Goal: Find specific page/section: Find specific page/section

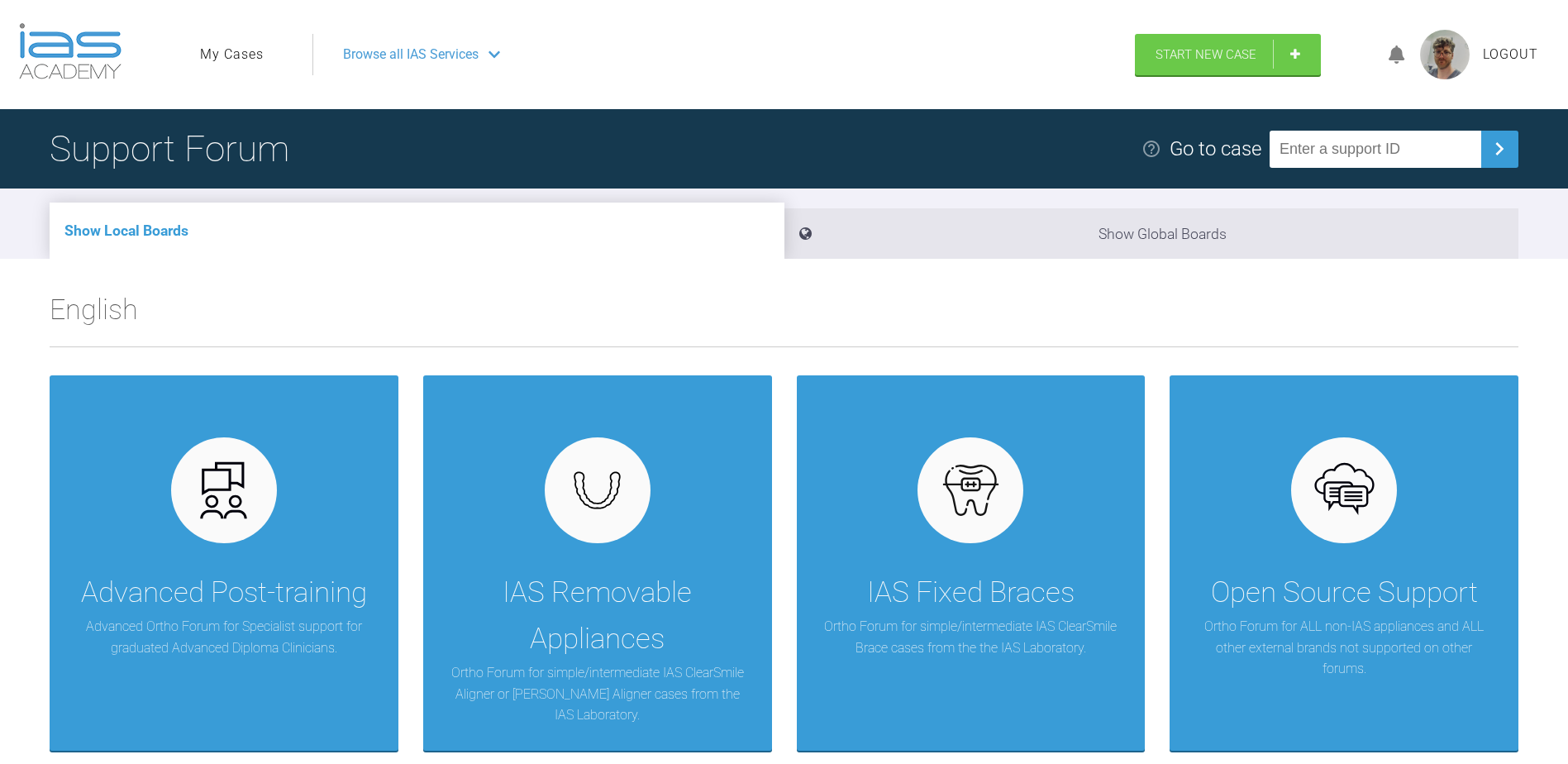
click at [207, 34] on ul "My Cases" at bounding box center [256, 54] width 112 height 41
click at [211, 45] on link "My Cases" at bounding box center [231, 54] width 64 height 22
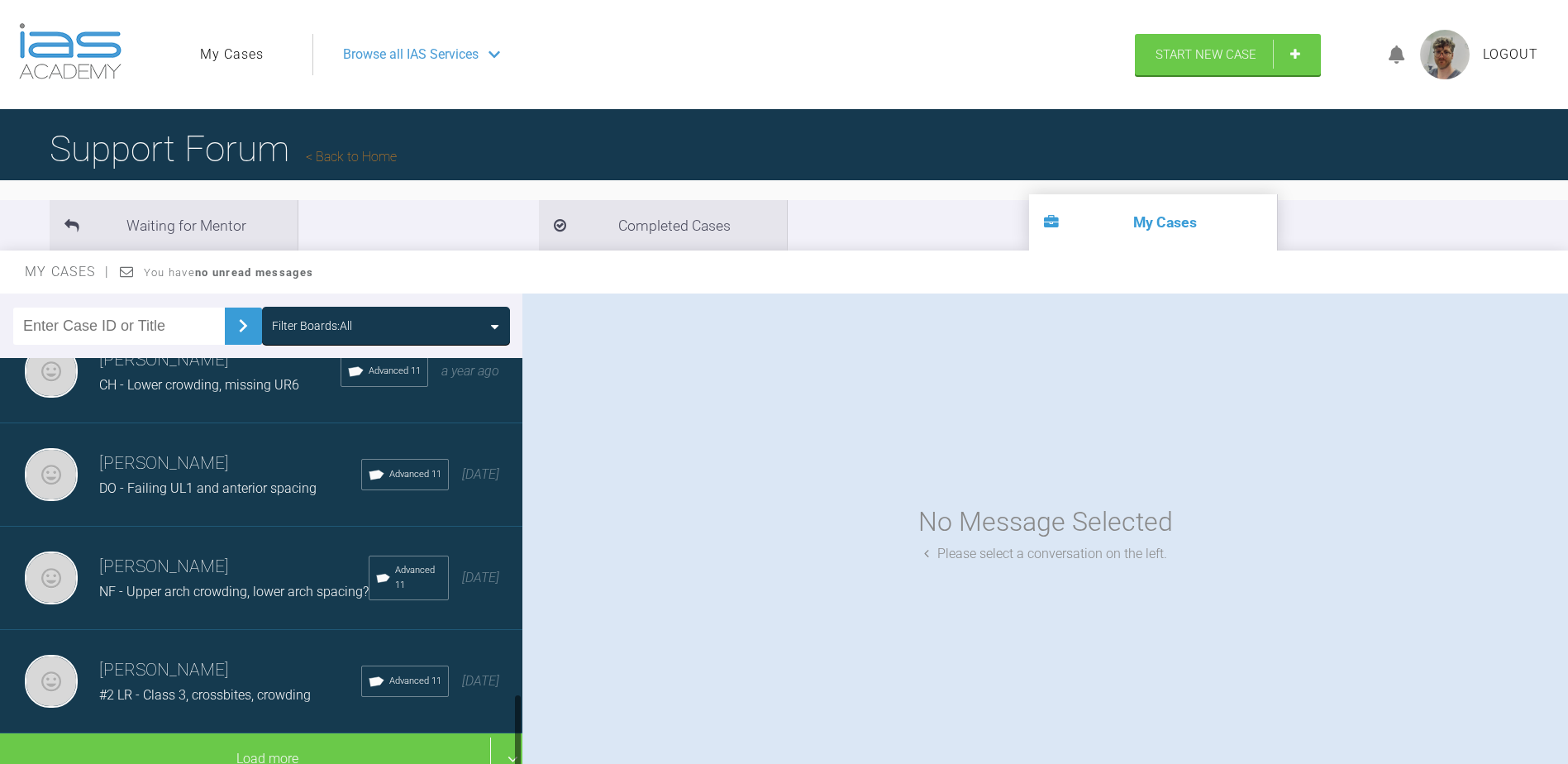
scroll to position [1769, 0]
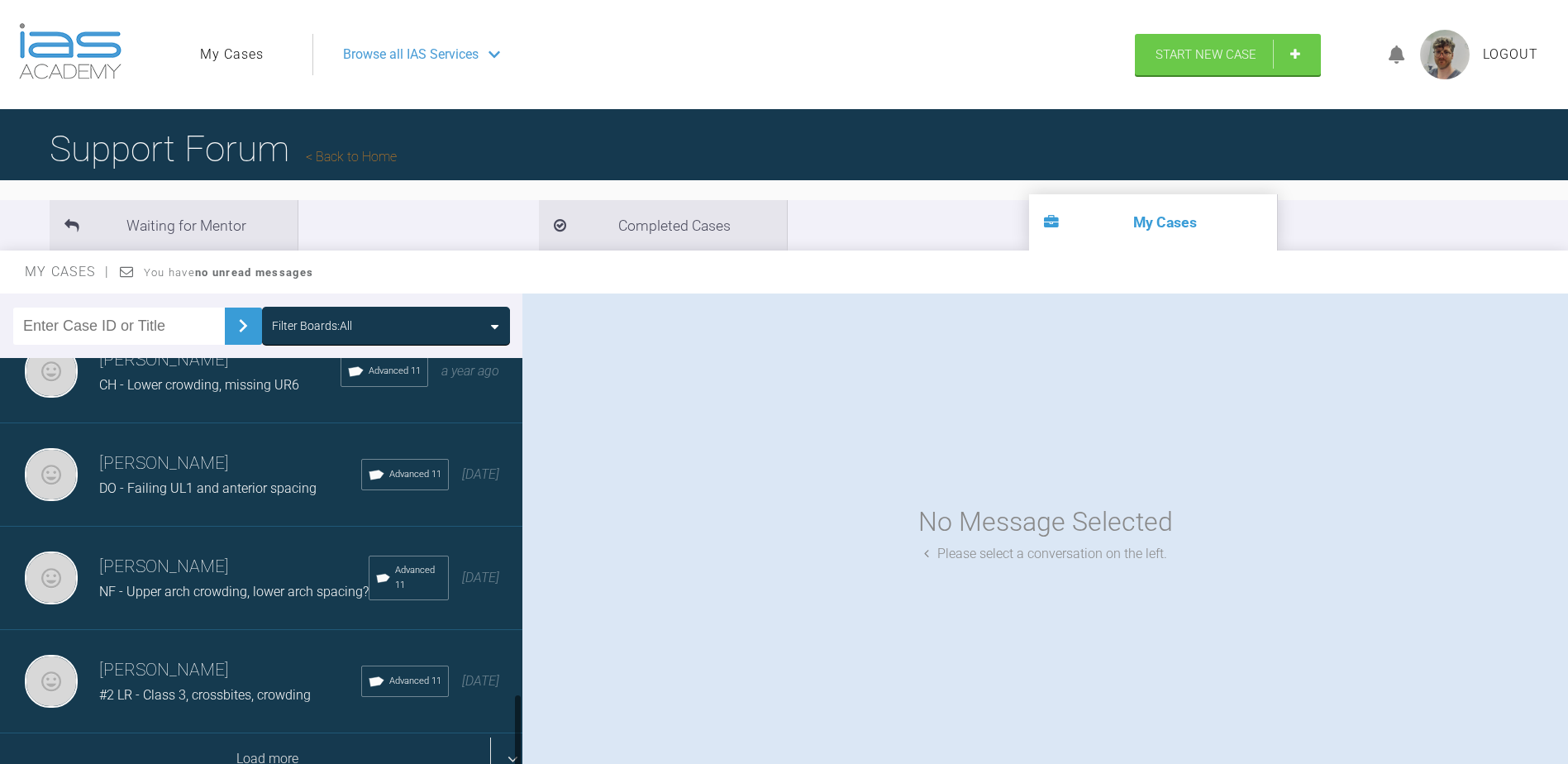
click at [198, 738] on div "Load more" at bounding box center [268, 759] width 535 height 51
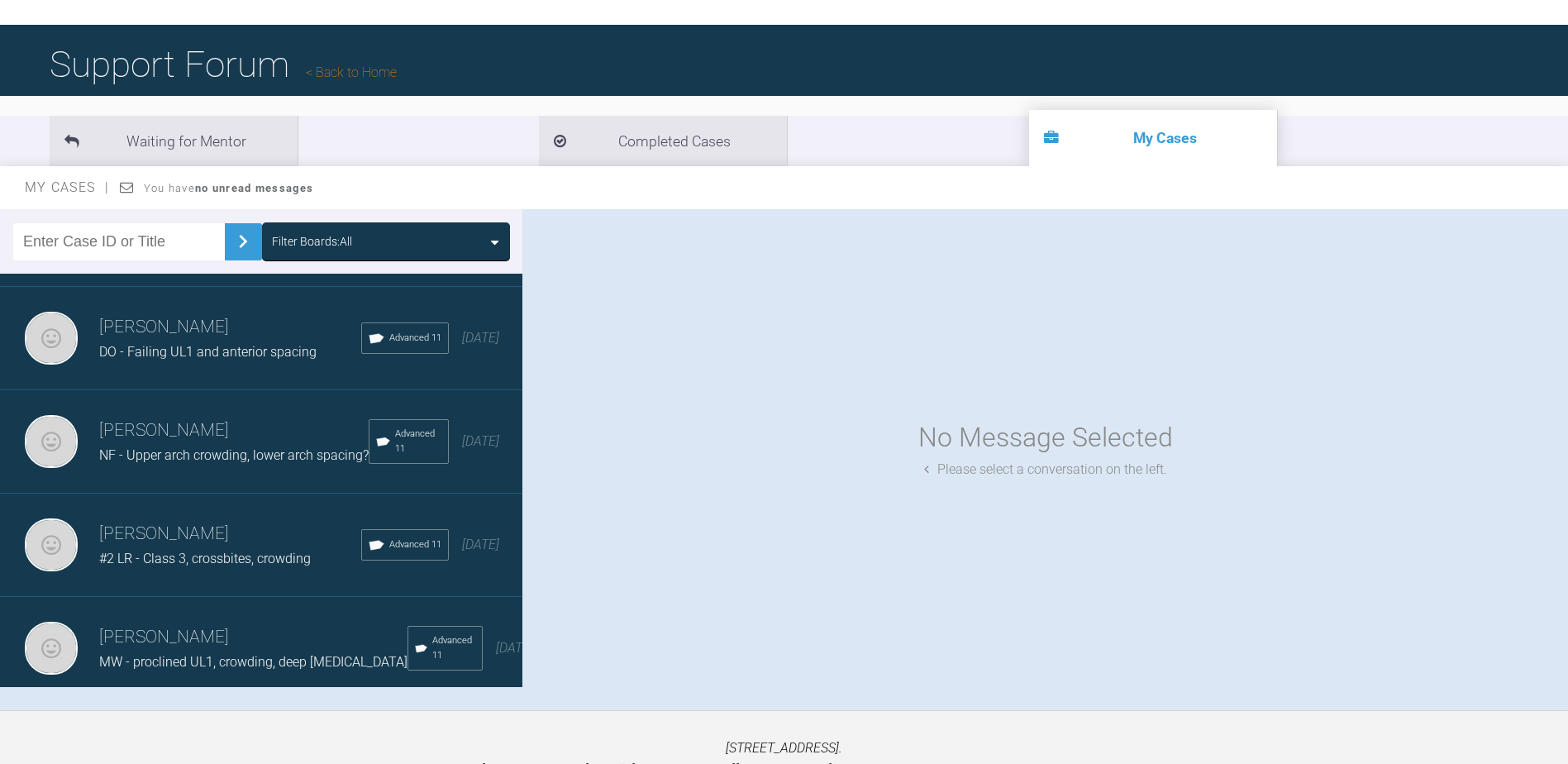
scroll to position [163, 0]
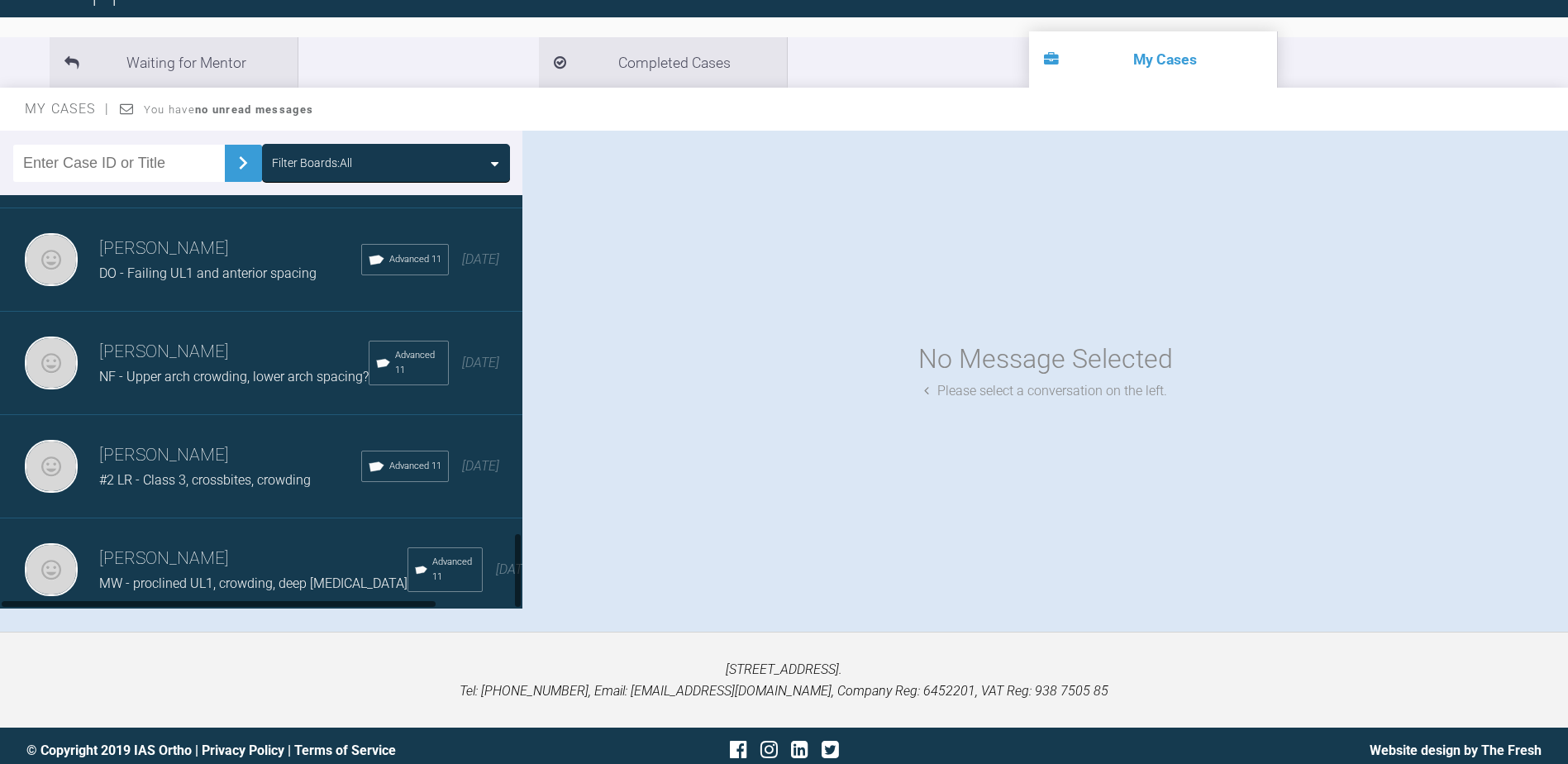
click at [189, 442] on h3 "[PERSON_NAME]" at bounding box center [229, 456] width 262 height 29
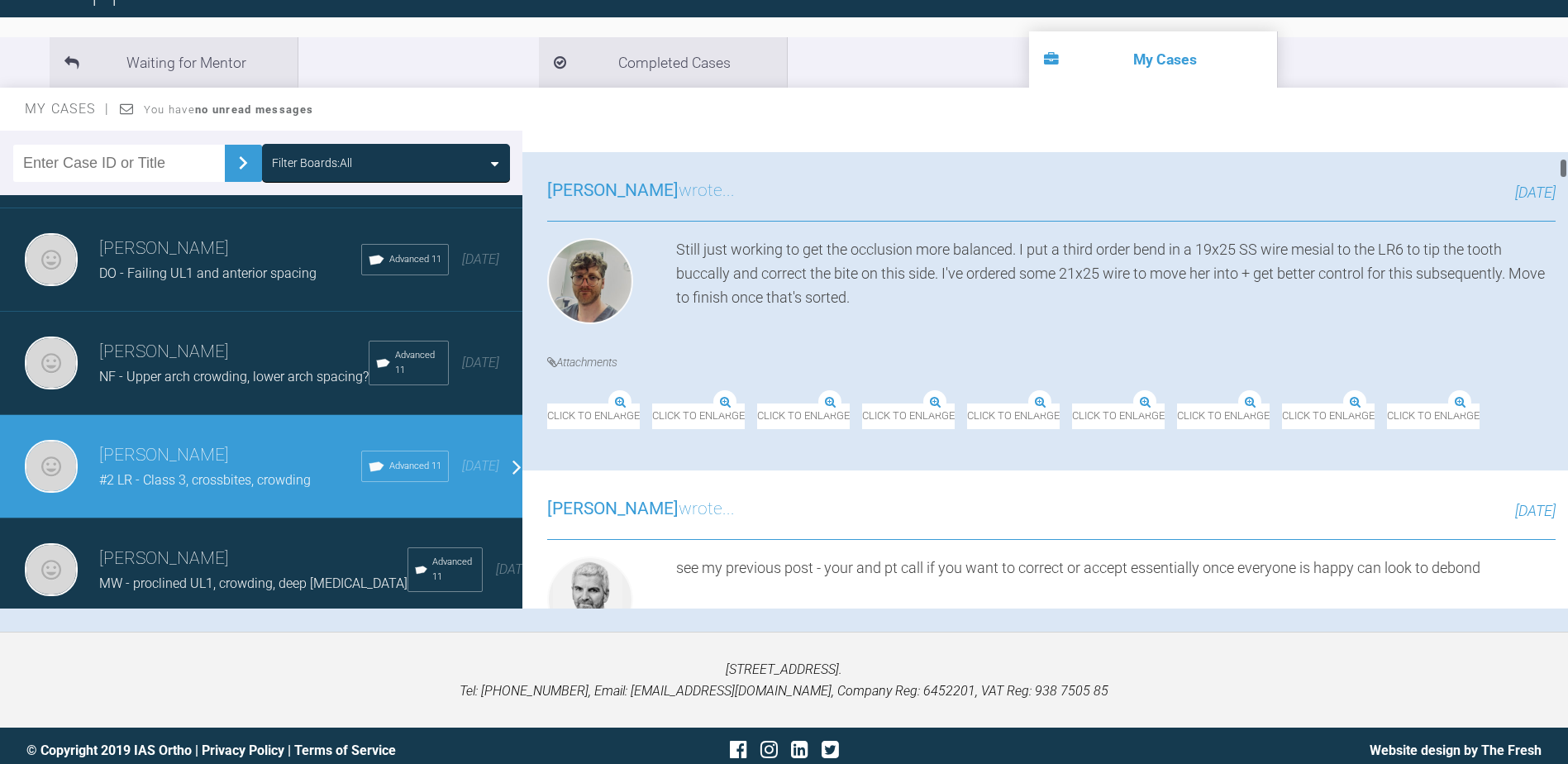
scroll to position [1655, 0]
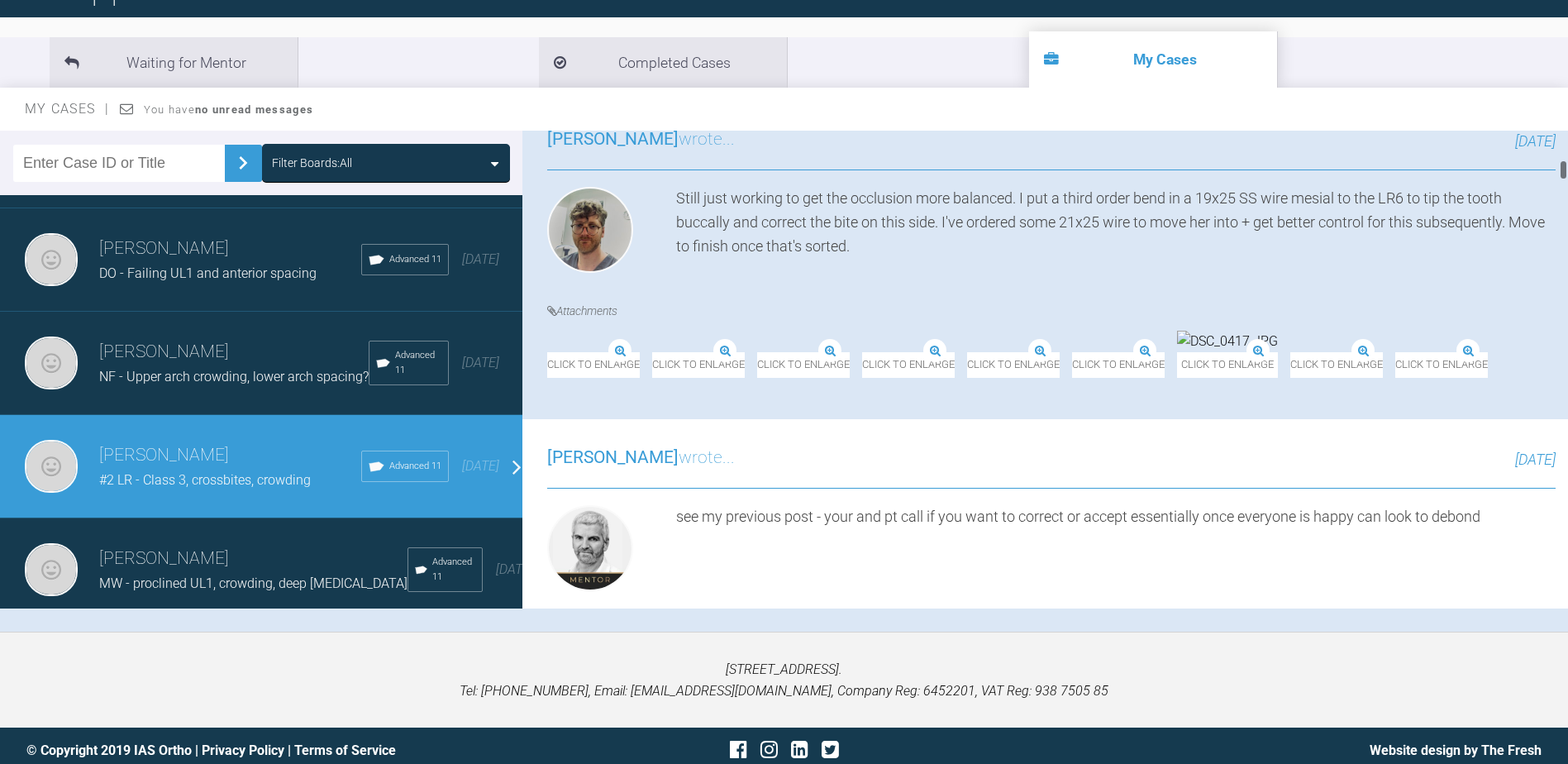
click at [1178, 352] on img at bounding box center [1228, 341] width 101 height 22
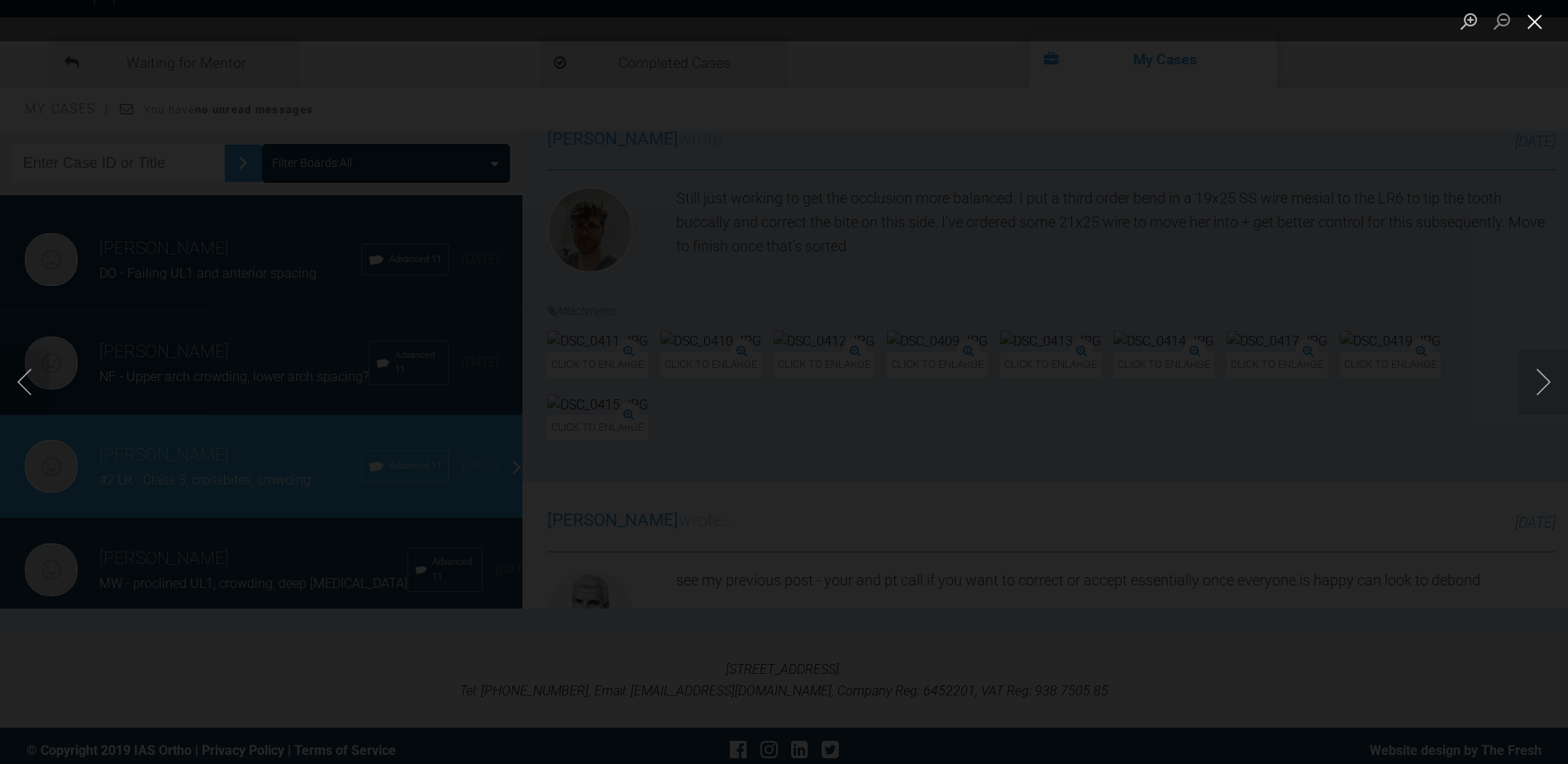
click at [1532, 35] on button "Close lightbox" at bounding box center [1535, 21] width 33 height 29
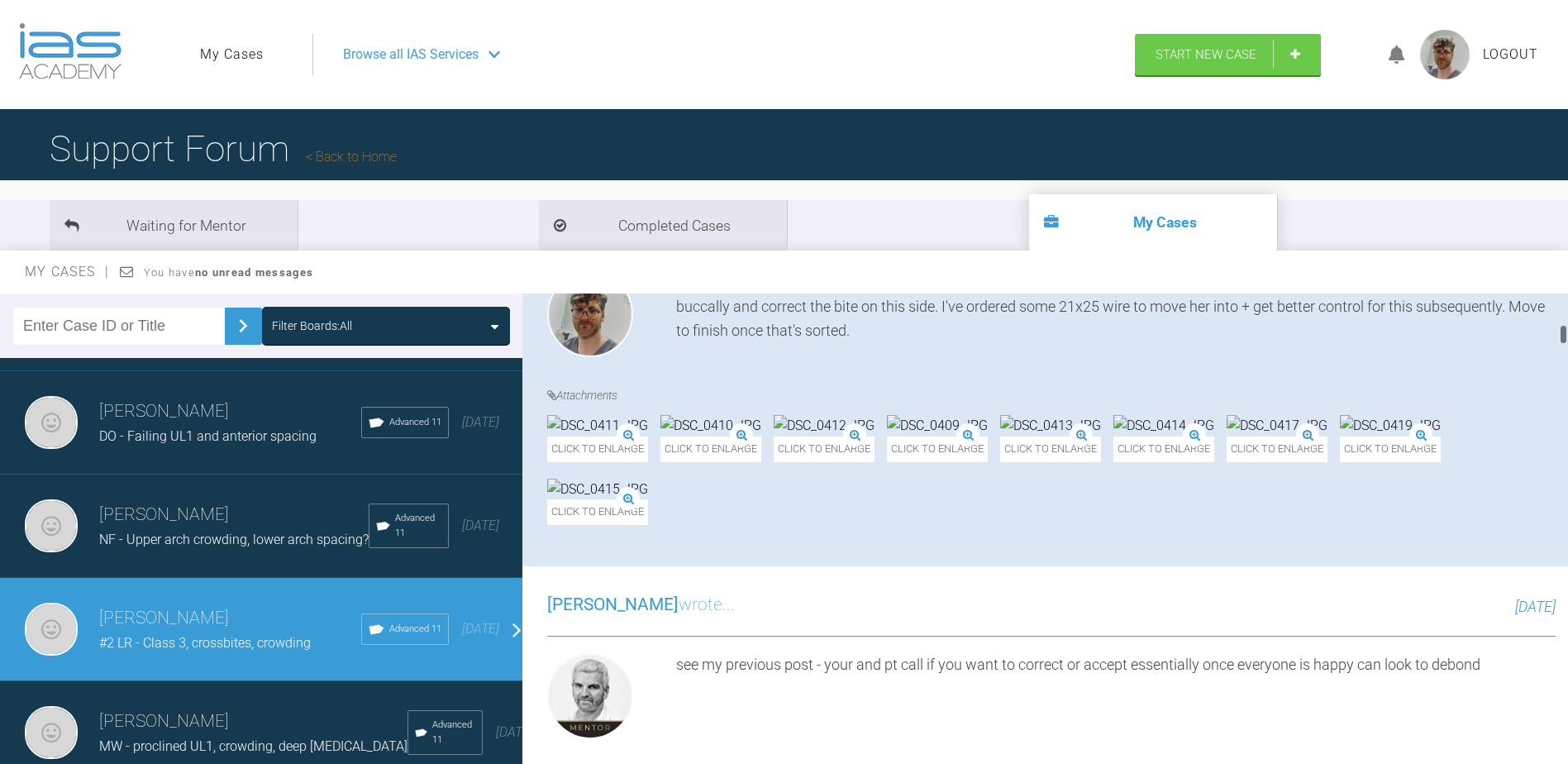
scroll to position [1738, 0]
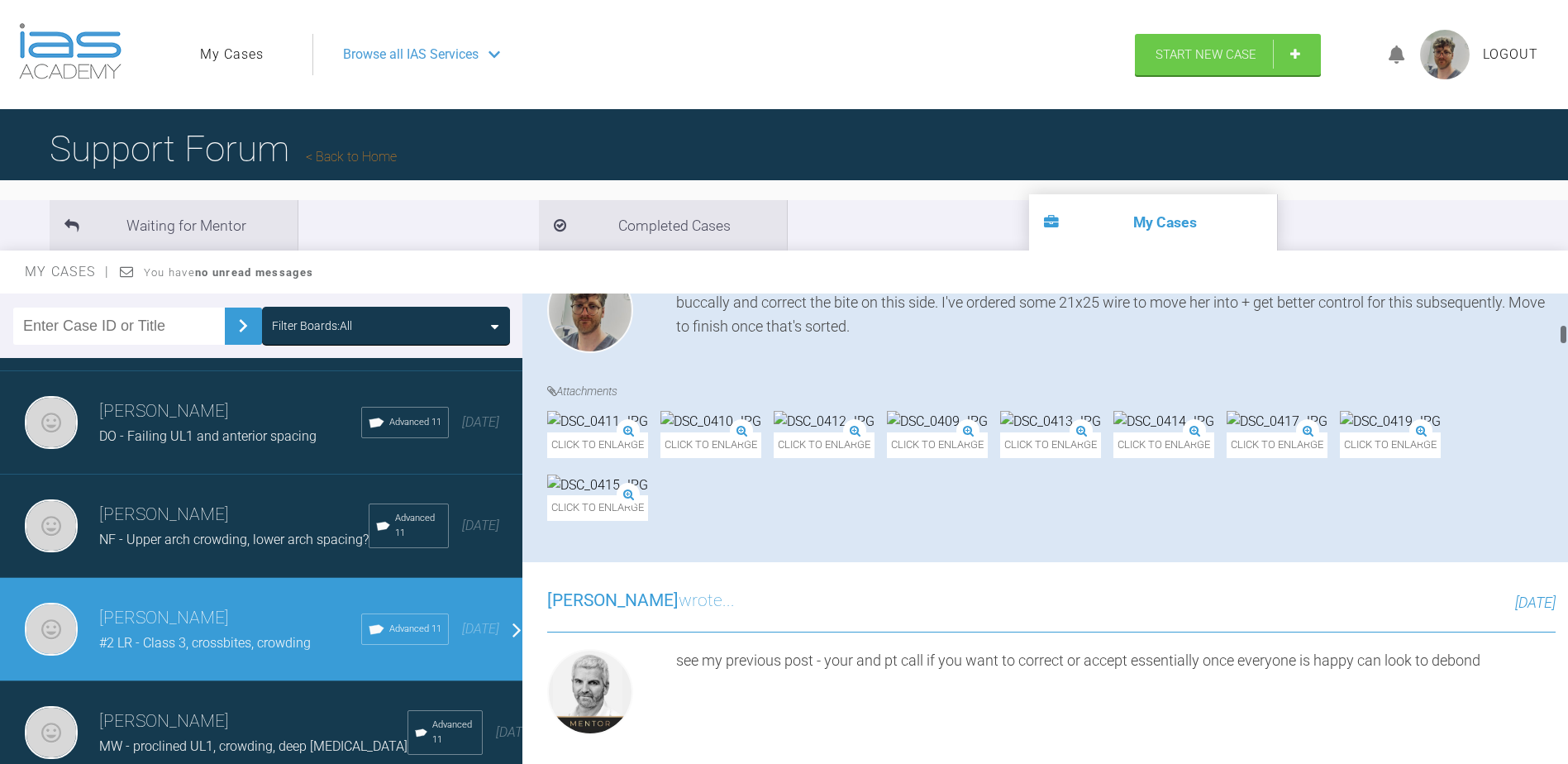
click at [1517, 412] on div "Click to enlarge Click to enlarge Click to enlarge Click to enlarge Click to en…" at bounding box center [1051, 474] width 1008 height 127
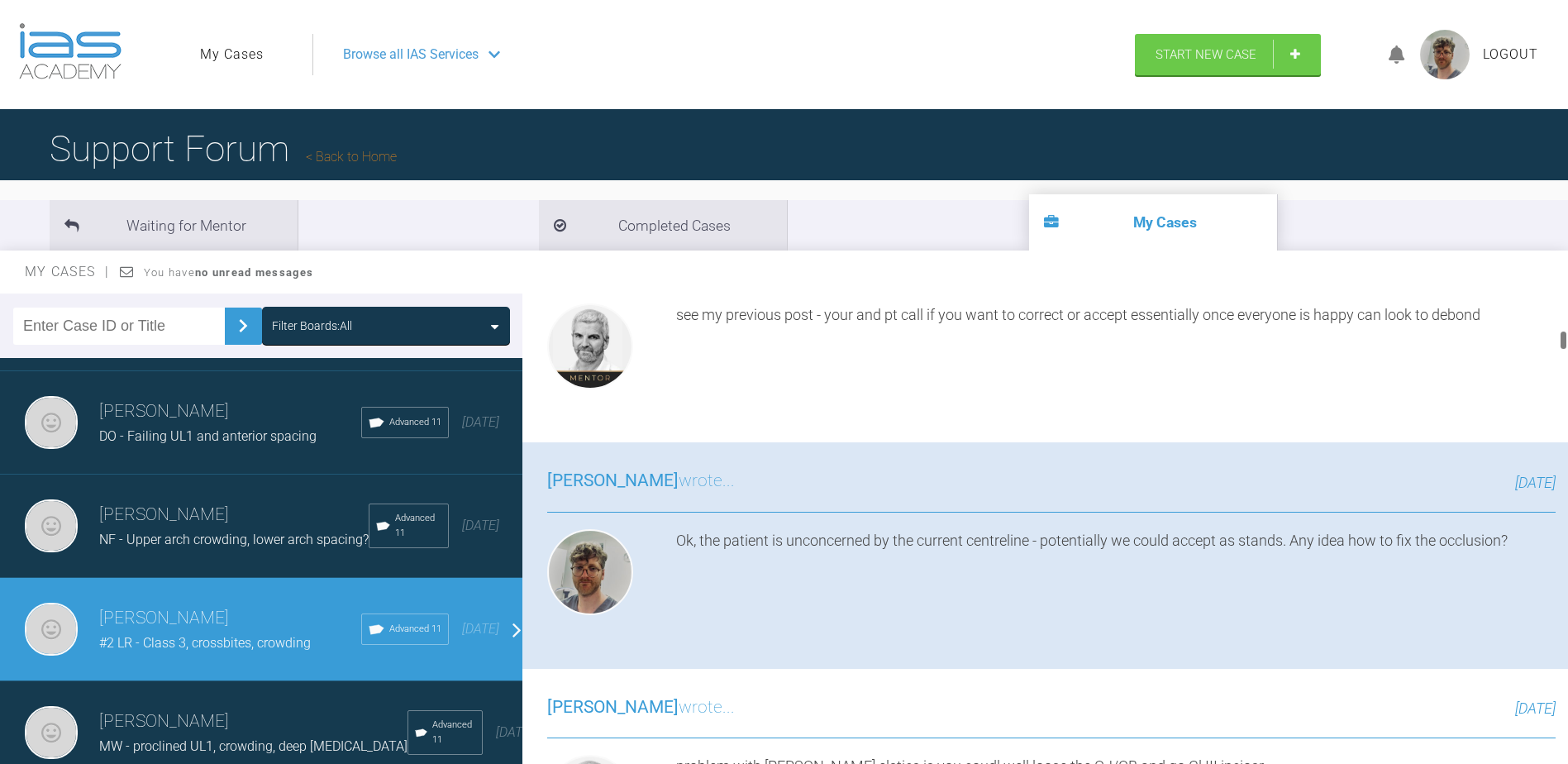
scroll to position [2127, 0]
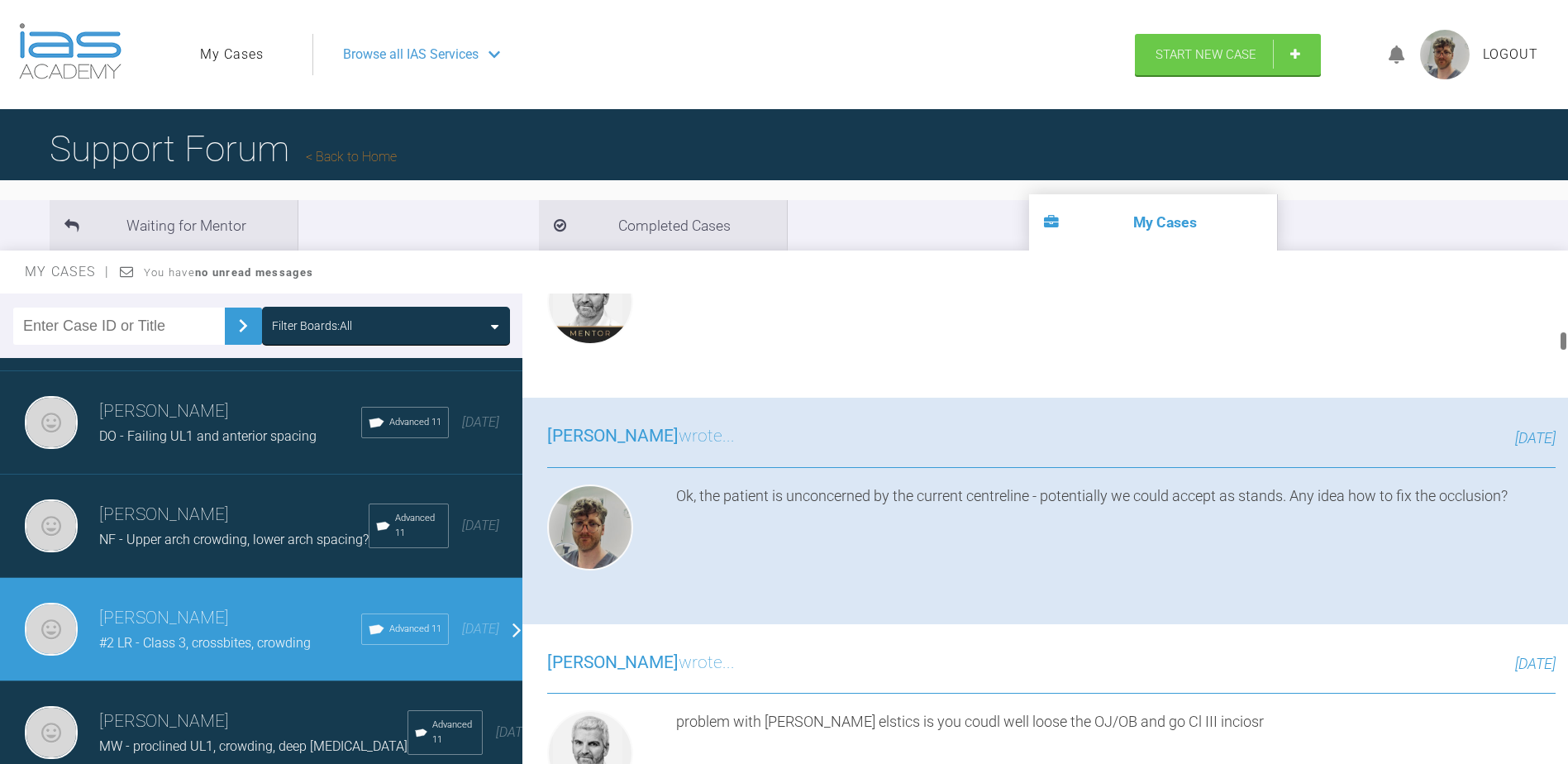
click at [1565, 336] on div at bounding box center [1563, 341] width 6 height 21
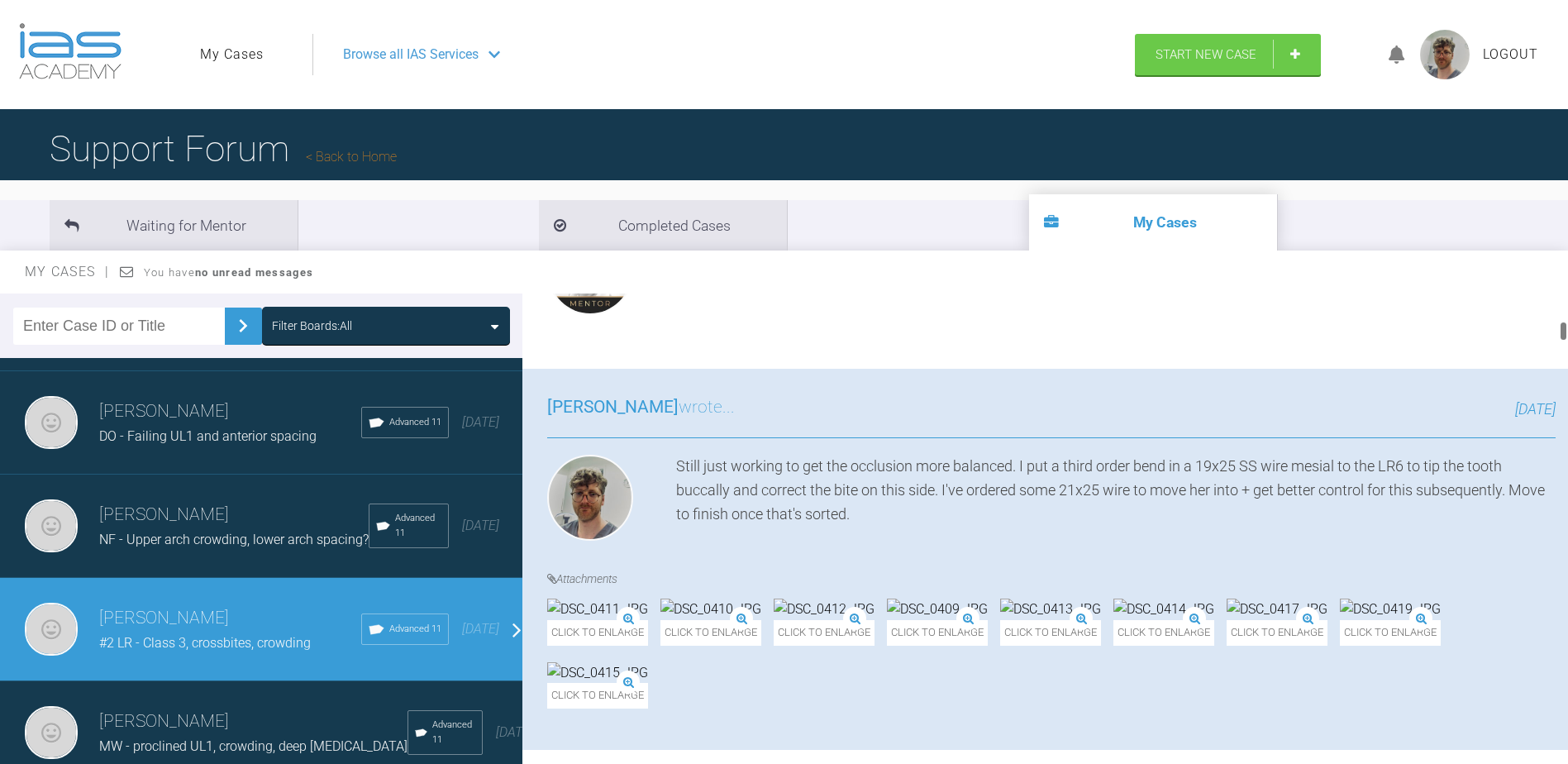
scroll to position [1549, 0]
